Goal: Transaction & Acquisition: Book appointment/travel/reservation

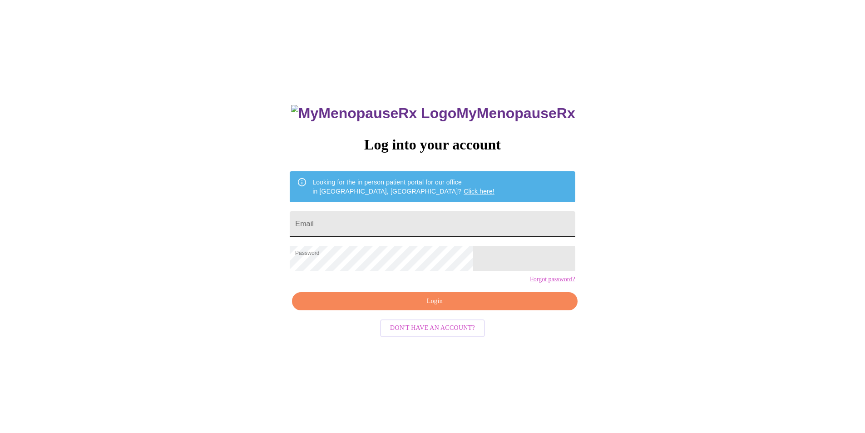
drag, startPoint x: 393, startPoint y: 211, endPoint x: 387, endPoint y: 214, distance: 6.9
click at [393, 211] on input "Email" at bounding box center [432, 223] width 285 height 25
type input "[EMAIL_ADDRESS][DOMAIN_NAME]"
click at [442, 307] on span "Login" at bounding box center [435, 301] width 264 height 11
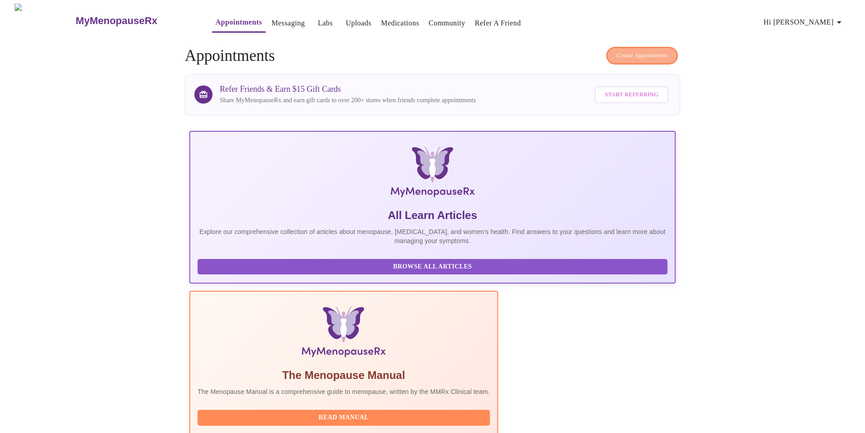
click at [658, 55] on span "Create Appointment" at bounding box center [642, 55] width 51 height 10
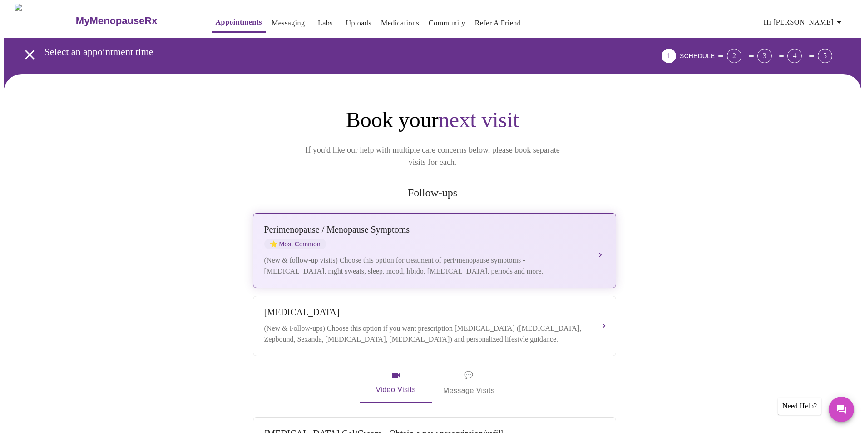
click at [501, 255] on div "(New & follow-up visits) Choose this option for treatment of peri/menopause sym…" at bounding box center [425, 266] width 323 height 22
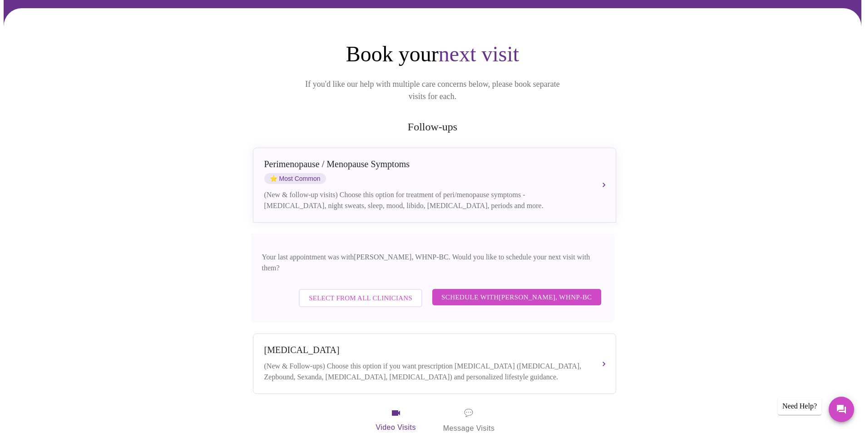
scroll to position [91, 0]
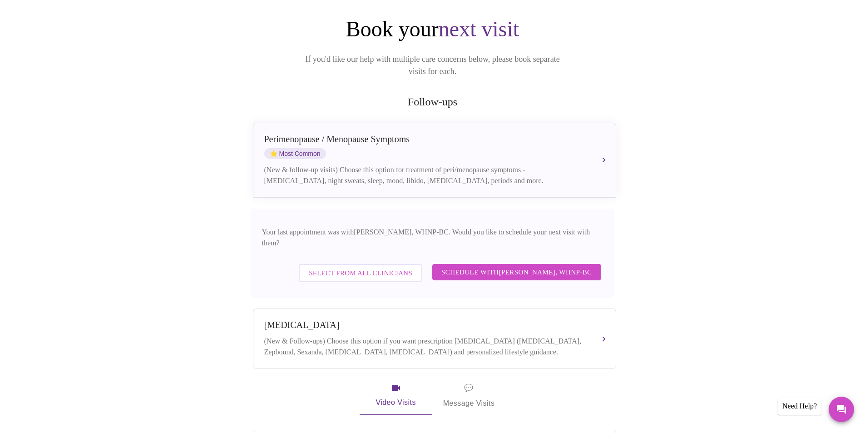
click at [517, 266] on span "Schedule with [PERSON_NAME], WHNP-BC" at bounding box center [517, 272] width 151 height 12
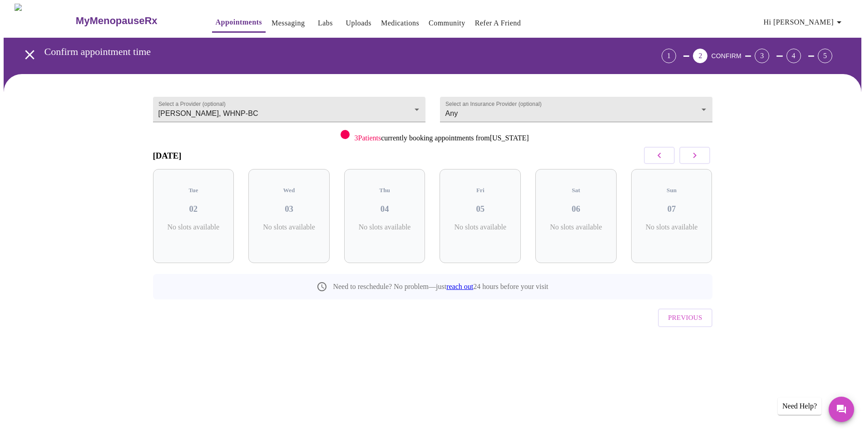
scroll to position [0, 0]
click at [708, 158] on button "button" at bounding box center [698, 155] width 31 height 17
click at [705, 156] on button "button" at bounding box center [698, 155] width 31 height 17
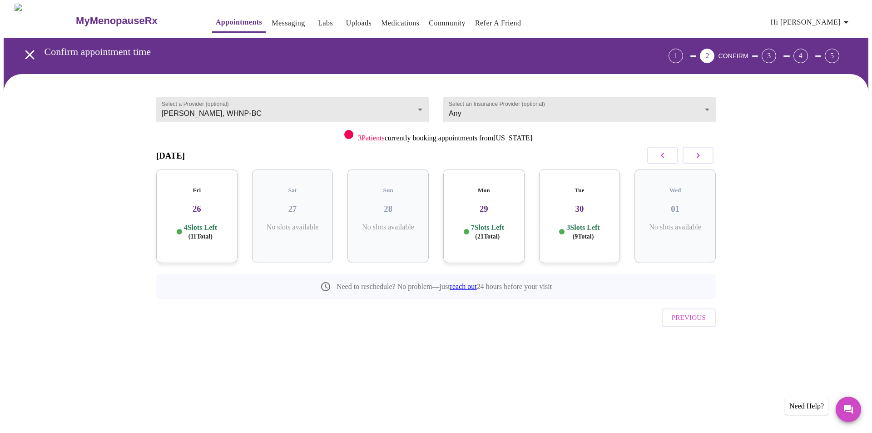
click at [705, 156] on button "button" at bounding box center [698, 155] width 31 height 17
click at [706, 154] on button "button" at bounding box center [698, 155] width 31 height 17
click at [397, 206] on div "Thu 16 4 Slots Left ( 11 Total)" at bounding box center [387, 216] width 81 height 94
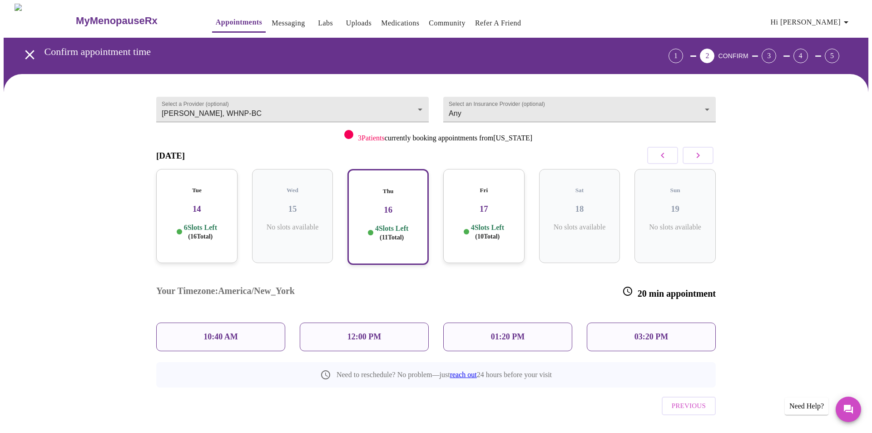
click at [376, 332] on p "12:00 PM" at bounding box center [364, 337] width 34 height 10
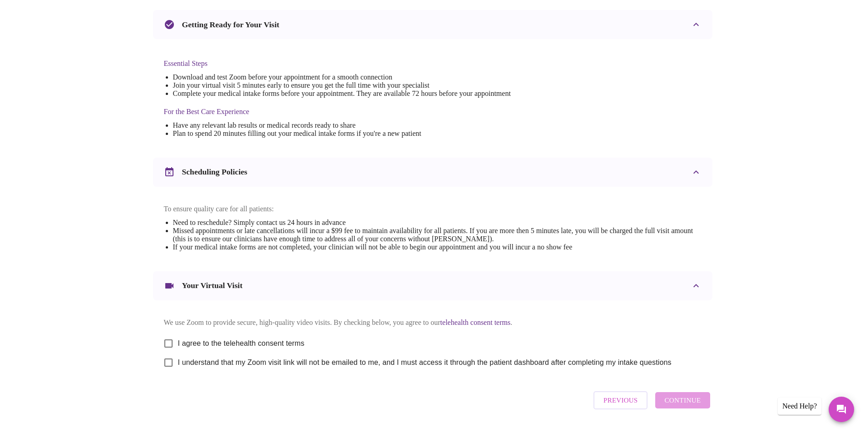
scroll to position [226, 0]
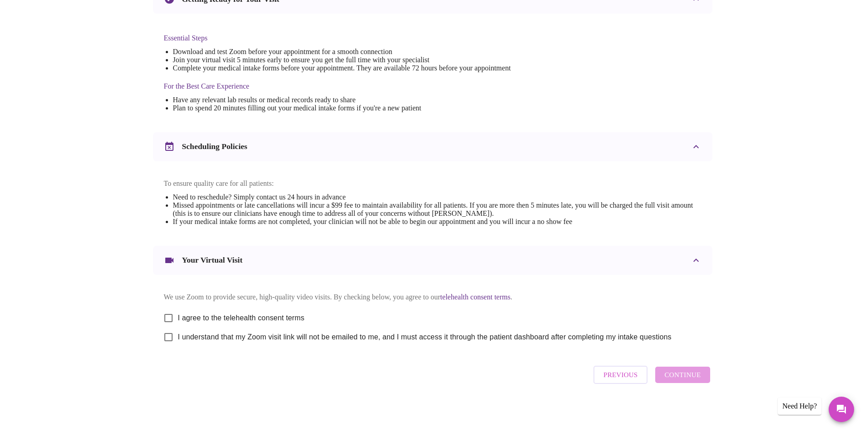
click at [172, 313] on input "I agree to the telehealth consent terms" at bounding box center [168, 317] width 19 height 19
checkbox input "true"
click at [170, 336] on input "I understand that my Zoom visit link will not be emailed to me, and I must acce…" at bounding box center [168, 336] width 19 height 19
checkbox input "true"
click at [684, 380] on span "Continue" at bounding box center [683, 375] width 36 height 12
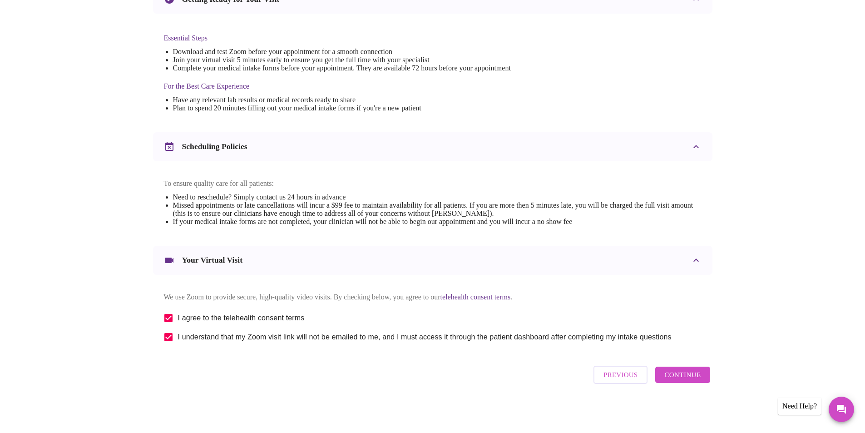
scroll to position [0, 0]
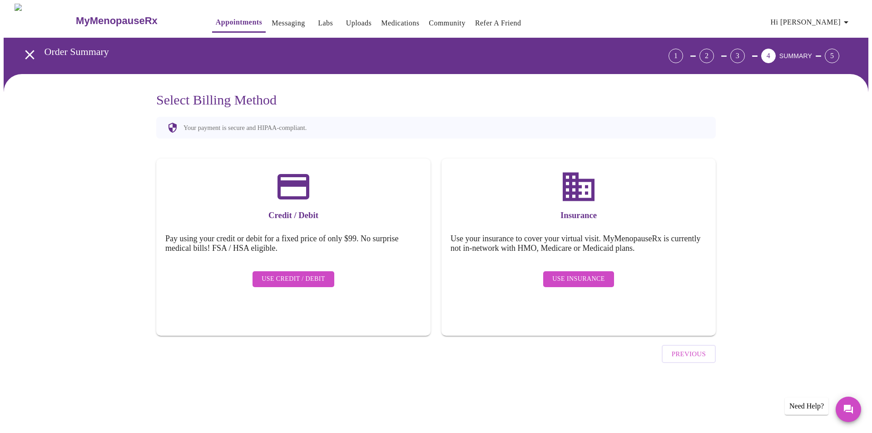
drag, startPoint x: 291, startPoint y: 269, endPoint x: 296, endPoint y: 268, distance: 5.1
click at [293, 273] on span "Use Credit / Debit" at bounding box center [294, 278] width 64 height 11
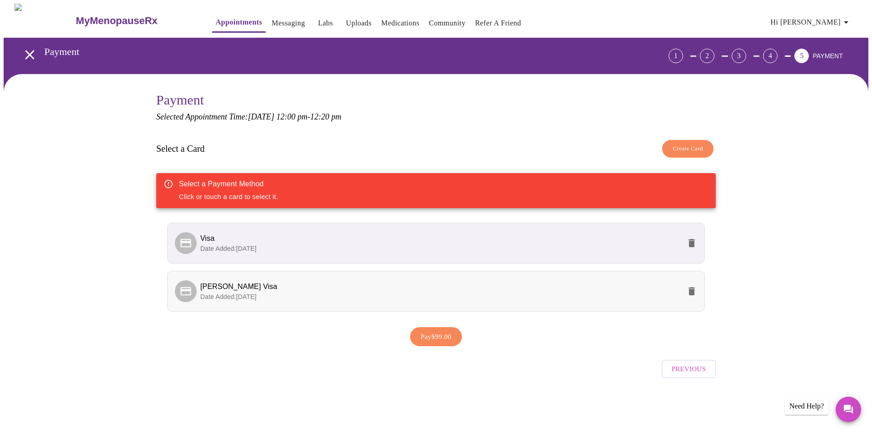
click at [295, 290] on span "[PERSON_NAME] Visa" at bounding box center [440, 286] width 481 height 11
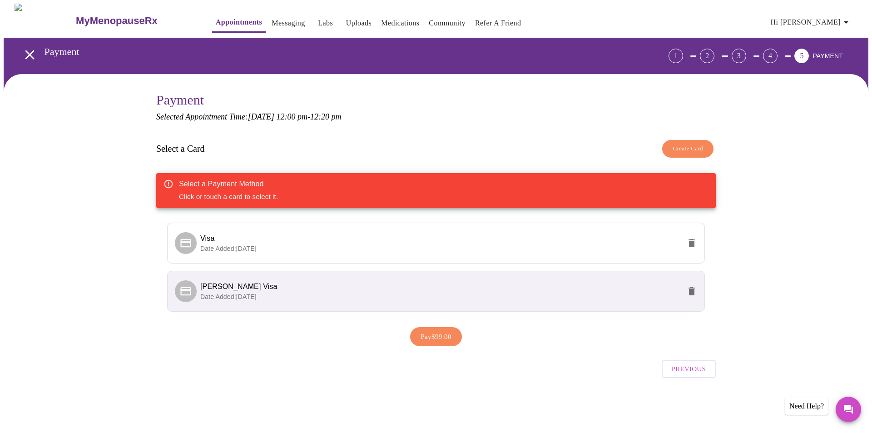
click at [449, 340] on span "Pay $99.00" at bounding box center [436, 337] width 31 height 12
